Goal: Communication & Community: Answer question/provide support

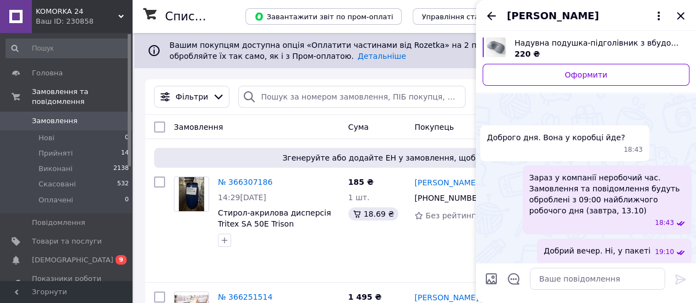
scroll to position [175, 0]
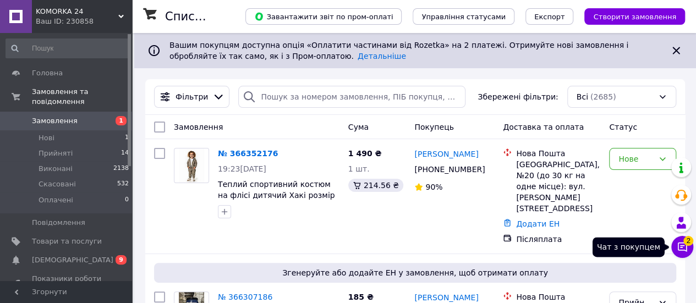
click at [682, 247] on icon at bounding box center [682, 246] width 11 height 11
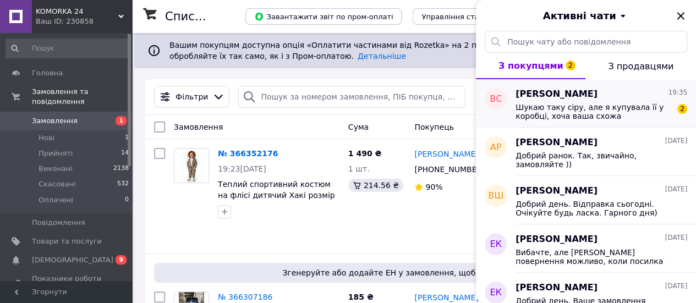
click at [550, 114] on span "Шукаю таку сіру, але я купувала її у коробці, хоча ваша схожа" at bounding box center [593, 112] width 156 height 18
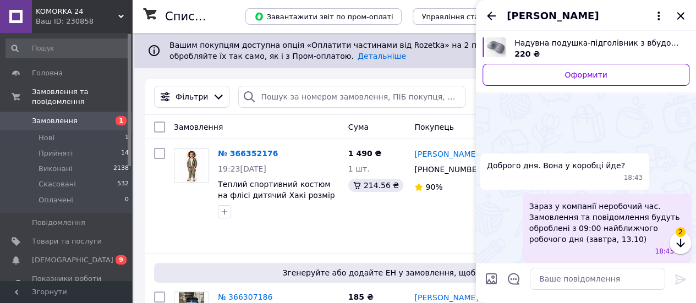
scroll to position [224, 0]
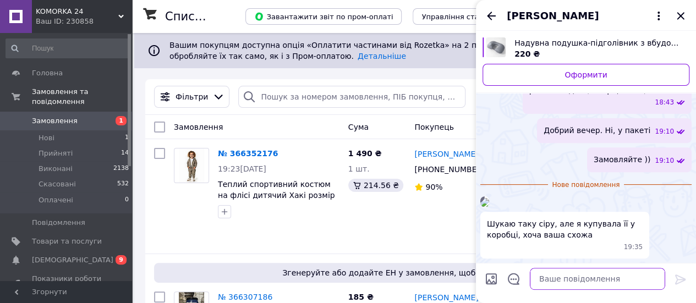
click at [589, 283] on textarea at bounding box center [597, 279] width 135 height 22
type textarea "Так, в нас така, але без коробки"
click at [675, 276] on icon at bounding box center [680, 279] width 10 height 10
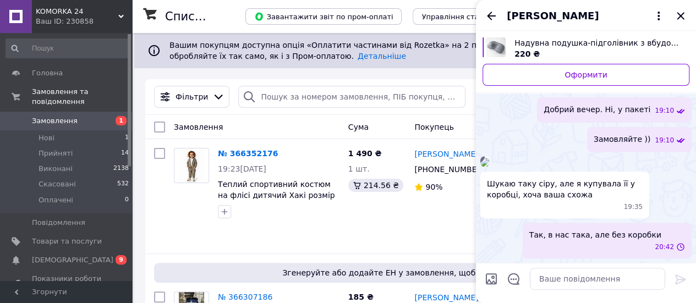
scroll to position [273, 0]
click at [680, 13] on icon "Закрити" at bounding box center [680, 15] width 13 height 13
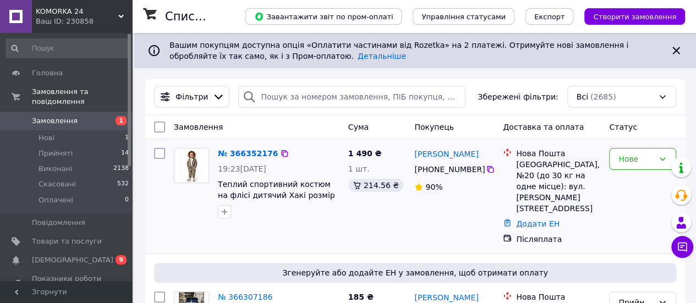
scroll to position [55, 0]
